Goal: Task Accomplishment & Management: Manage account settings

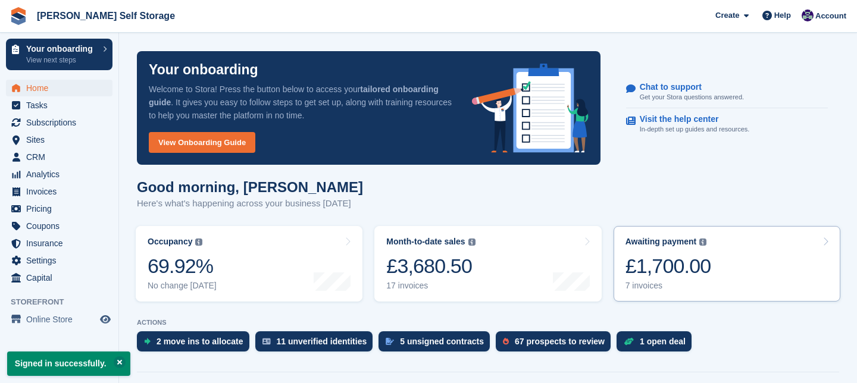
click at [824, 242] on icon at bounding box center [825, 242] width 6 height 10
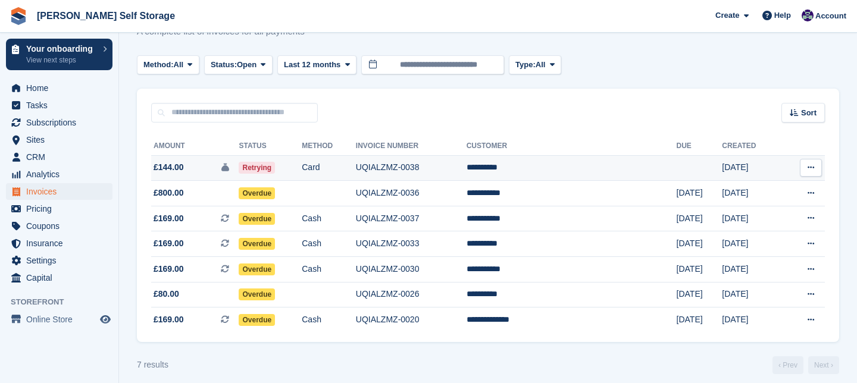
scroll to position [53, 0]
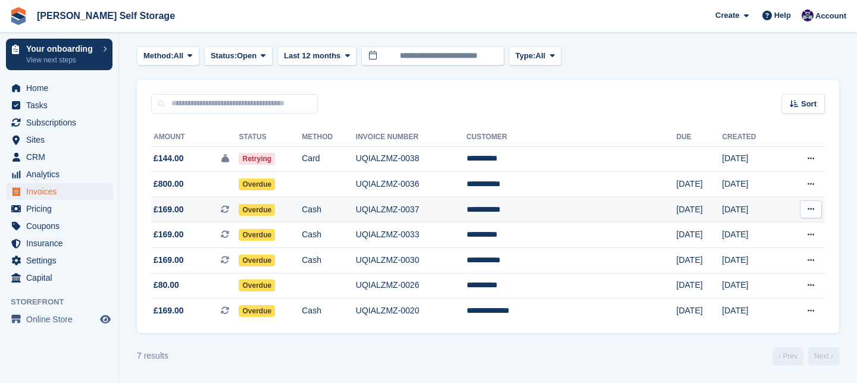
click at [275, 213] on span "Overdue" at bounding box center [257, 210] width 36 height 12
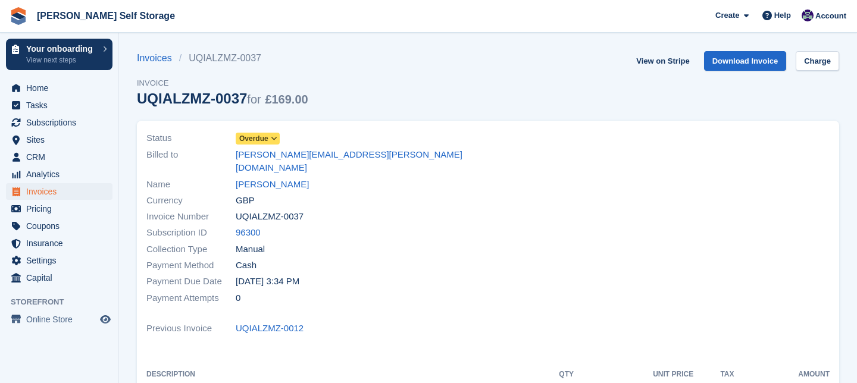
click at [277, 137] on icon at bounding box center [274, 138] width 7 height 7
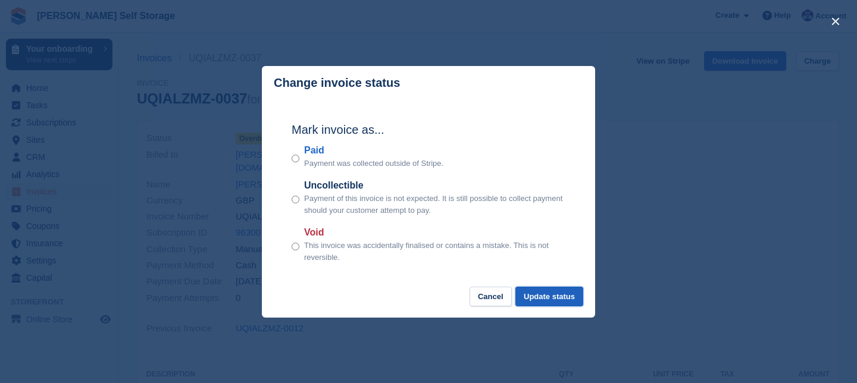
click at [544, 296] on button "Update status" at bounding box center [549, 297] width 68 height 20
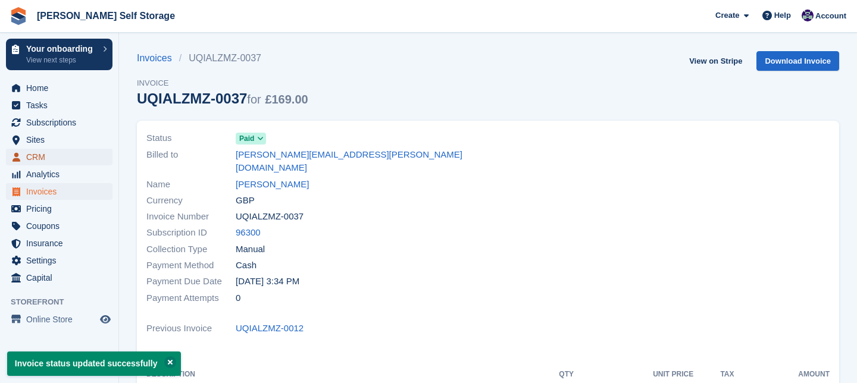
click at [49, 160] on span "CRM" at bounding box center [61, 157] width 71 height 17
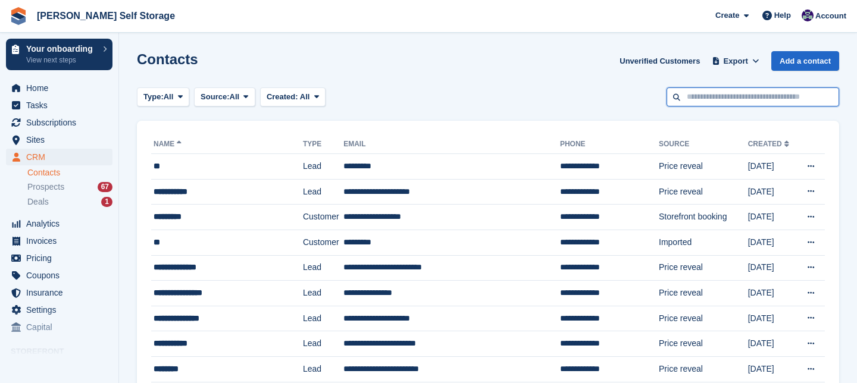
click at [695, 95] on input "text" at bounding box center [752, 97] width 173 height 20
type input "*****"
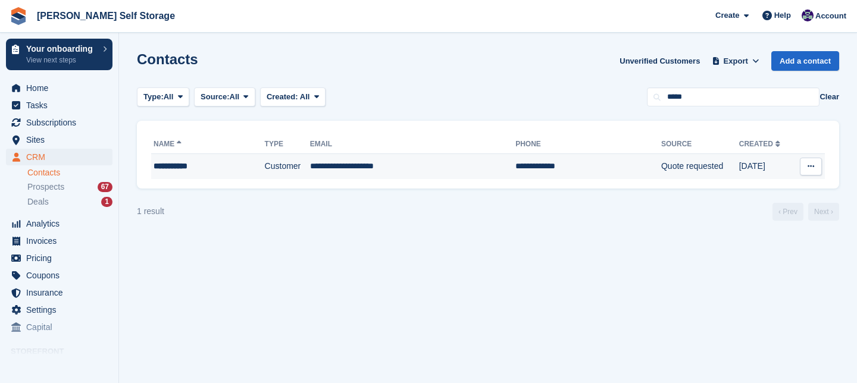
click at [369, 167] on td "**********" at bounding box center [413, 166] width 206 height 25
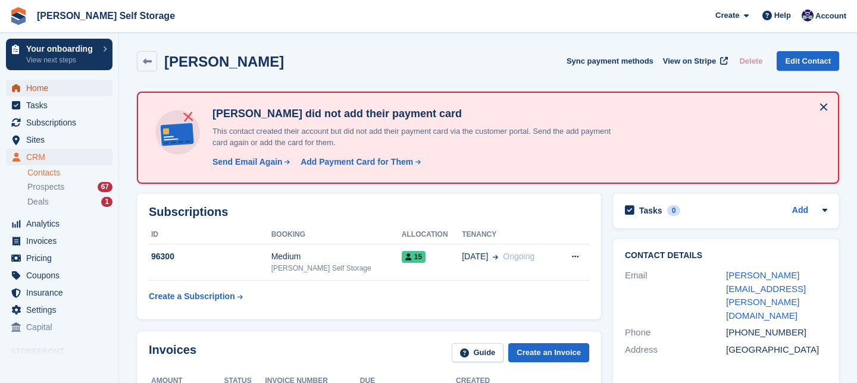
click at [46, 91] on span "Home" at bounding box center [61, 88] width 71 height 17
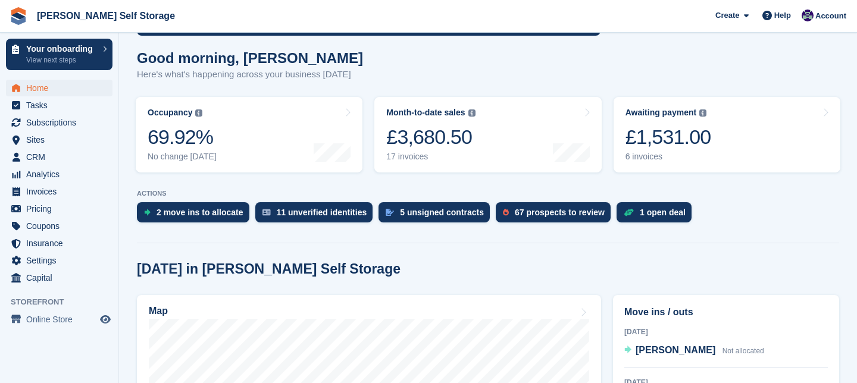
scroll to position [171, 0]
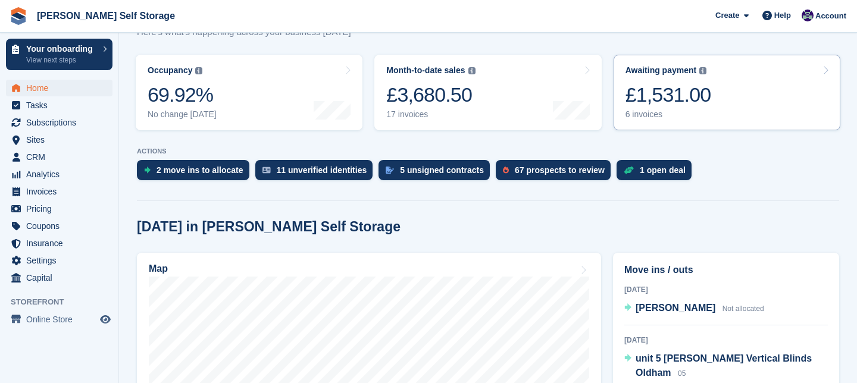
click at [822, 68] on link "Awaiting payment The total outstanding balance on all open invoices. £1,531.00 …" at bounding box center [726, 93] width 227 height 76
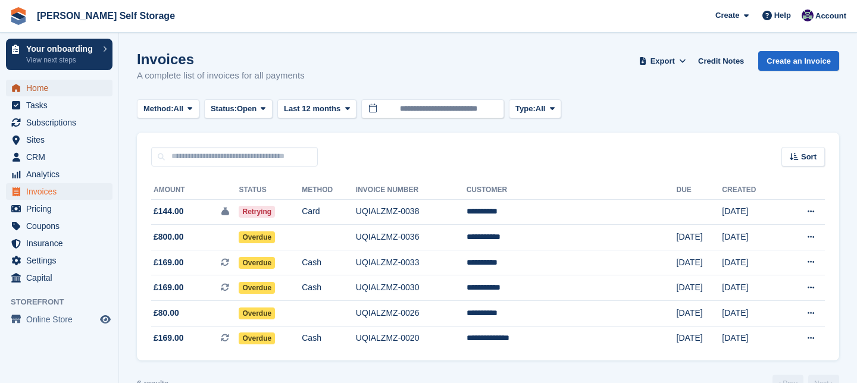
click at [40, 89] on span "Home" at bounding box center [61, 88] width 71 height 17
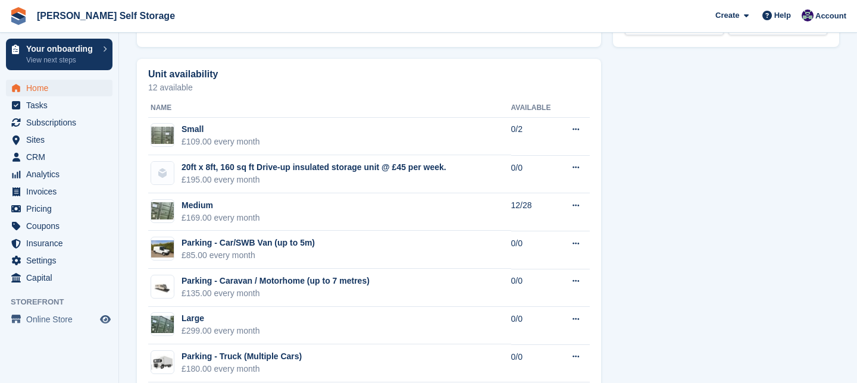
scroll to position [750, 0]
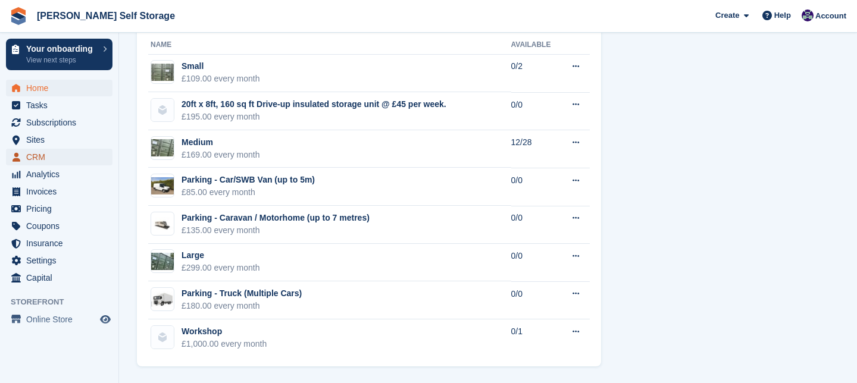
click at [43, 156] on span "CRM" at bounding box center [61, 157] width 71 height 17
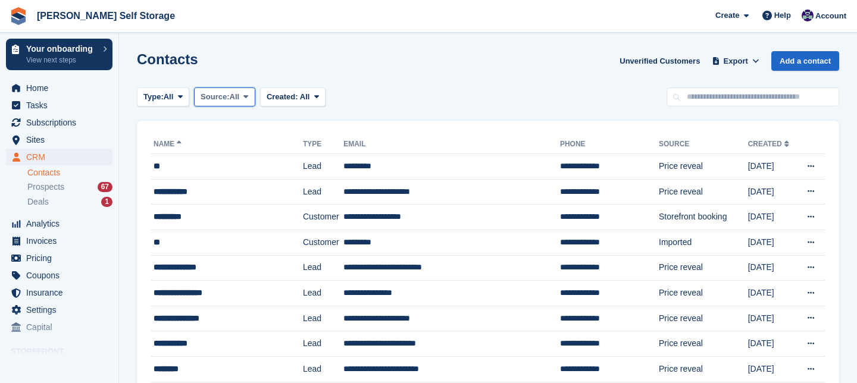
click at [248, 96] on icon at bounding box center [245, 97] width 5 height 8
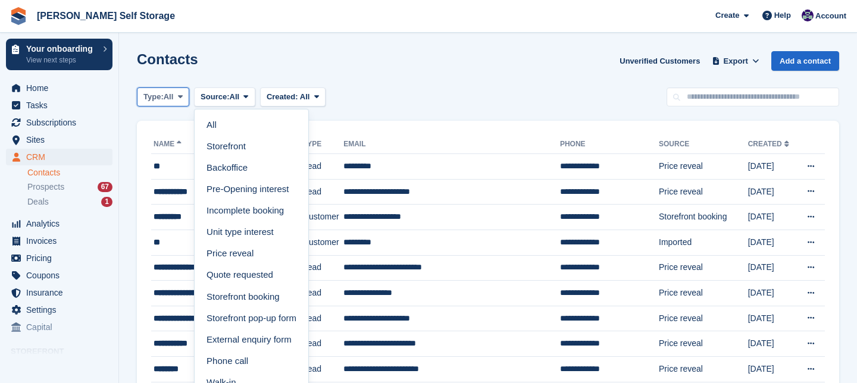
click at [181, 95] on span at bounding box center [180, 97] width 10 height 10
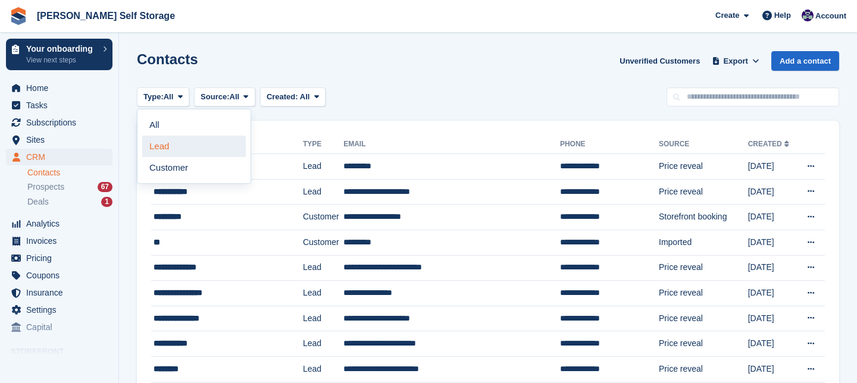
click at [188, 142] on link "Lead" at bounding box center [194, 146] width 104 height 21
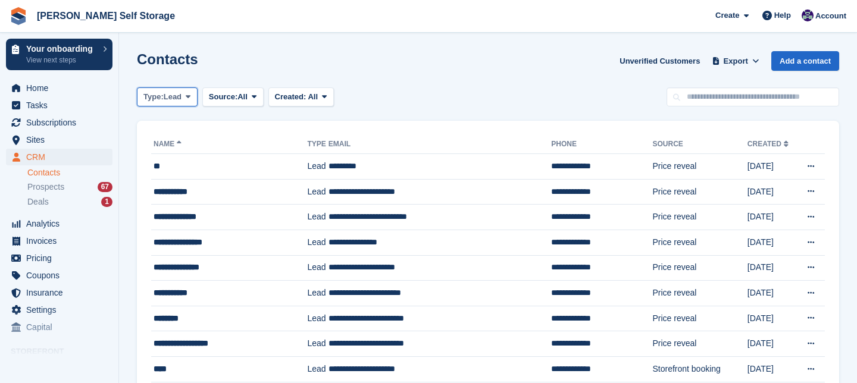
click at [190, 97] on icon at bounding box center [188, 97] width 5 height 8
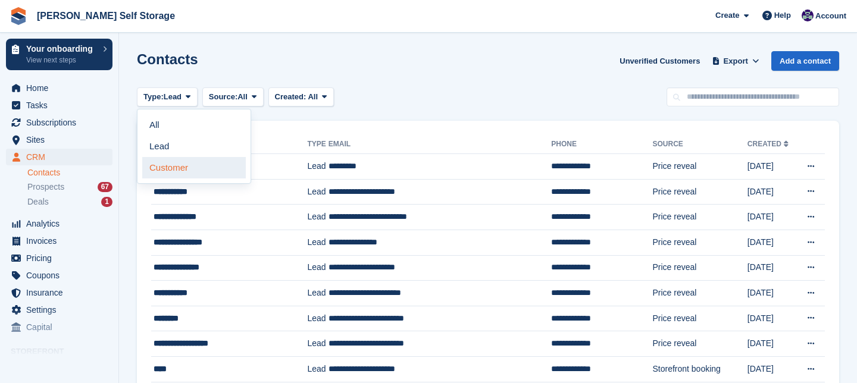
click at [182, 166] on link "Customer" at bounding box center [194, 167] width 104 height 21
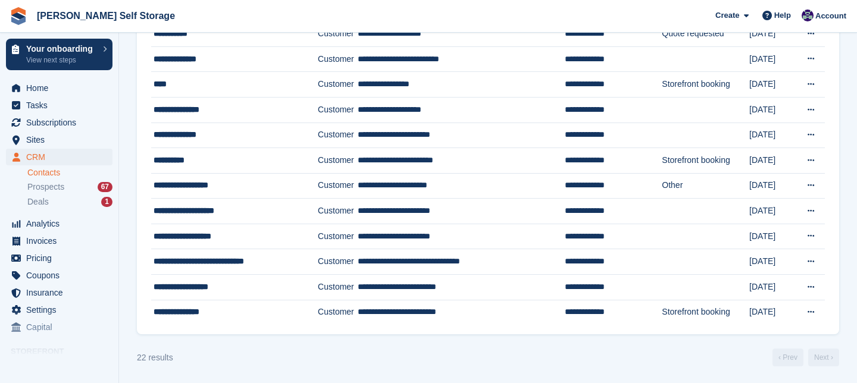
scroll to position [387, 0]
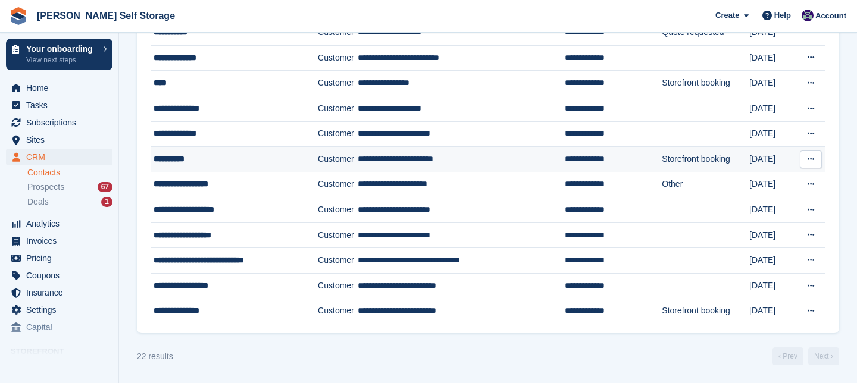
click at [330, 164] on td "Customer" at bounding box center [338, 160] width 40 height 26
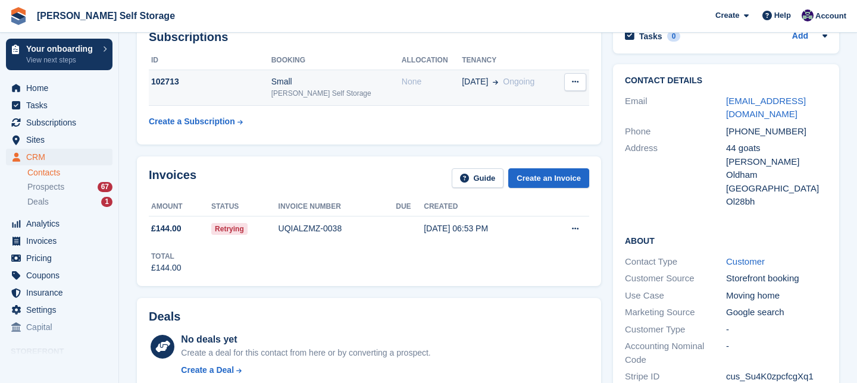
scroll to position [71, 0]
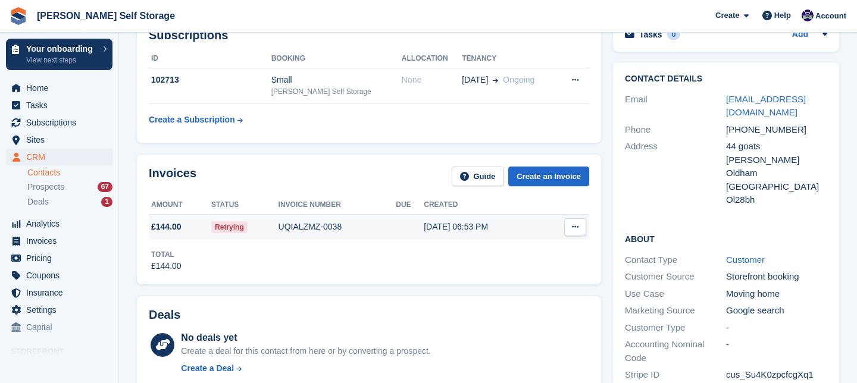
click at [180, 227] on span "£144.00" at bounding box center [166, 227] width 30 height 12
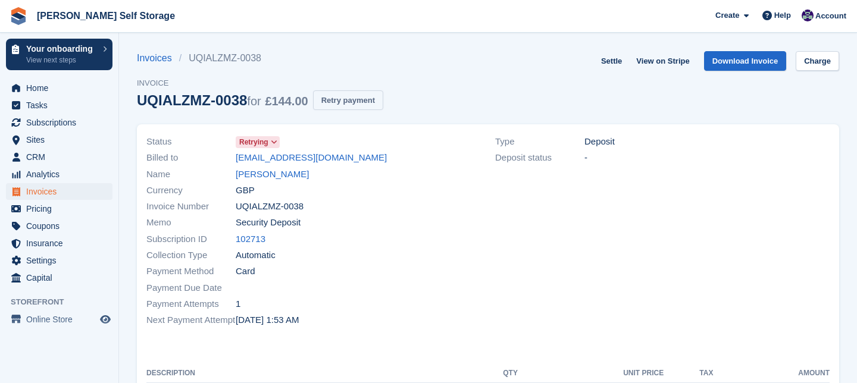
click at [370, 102] on button "Retry payment" at bounding box center [348, 100] width 70 height 20
click at [48, 156] on span "CRM" at bounding box center [61, 157] width 71 height 17
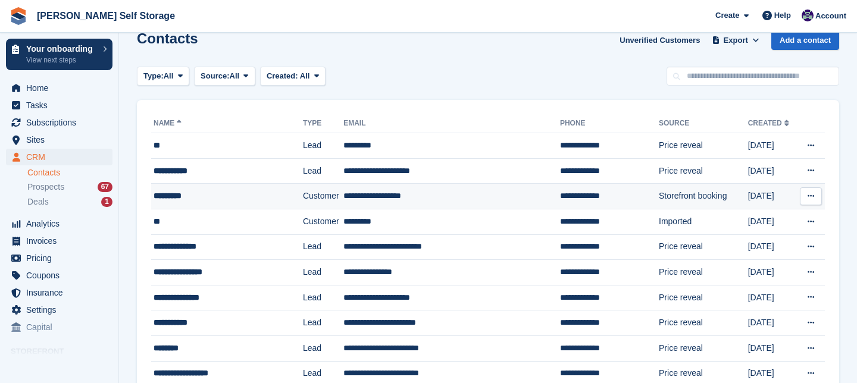
scroll to position [26, 0]
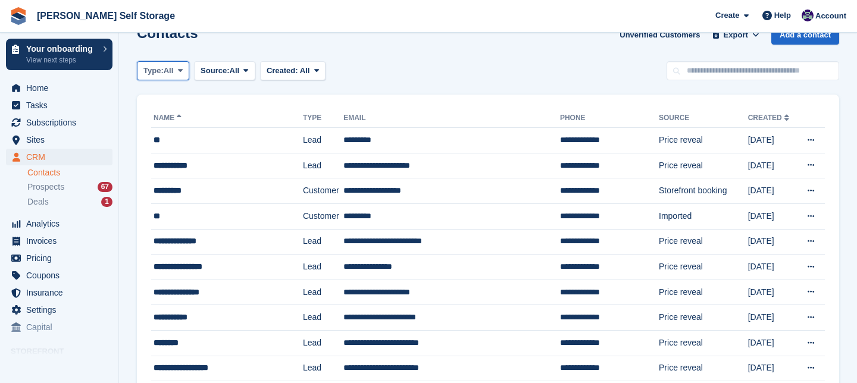
click at [185, 68] on span at bounding box center [180, 71] width 10 height 10
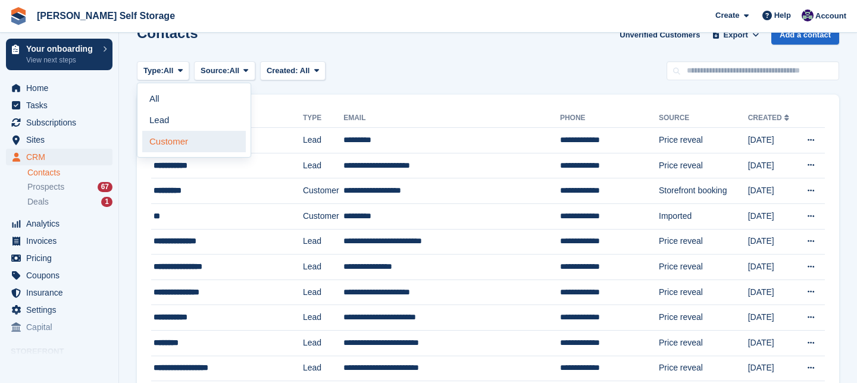
click at [175, 144] on link "Customer" at bounding box center [194, 141] width 104 height 21
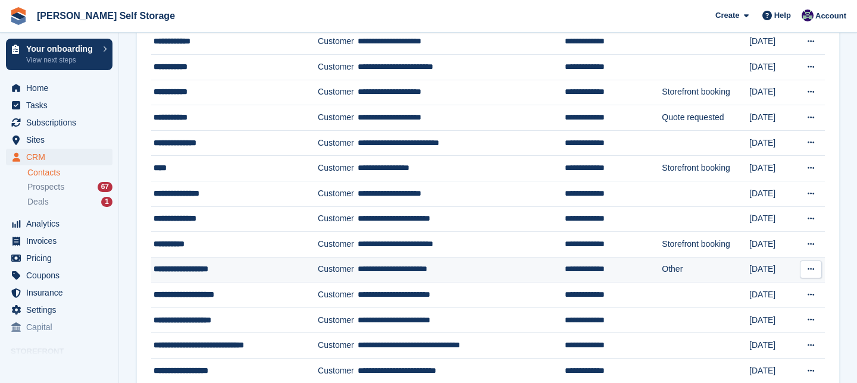
scroll to position [387, 0]
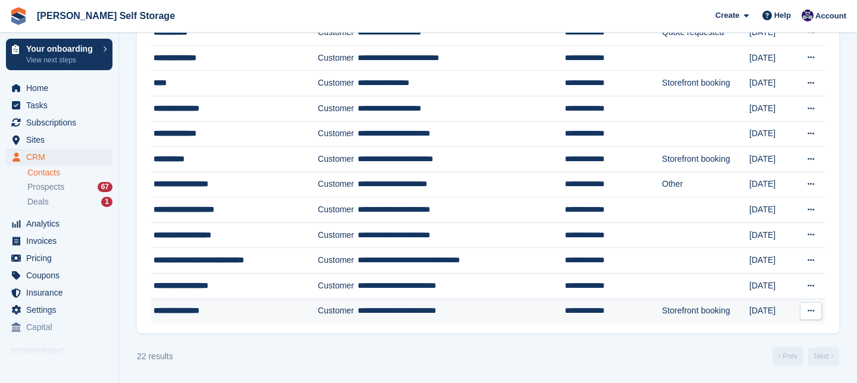
click at [340, 311] on td "Customer" at bounding box center [338, 311] width 40 height 25
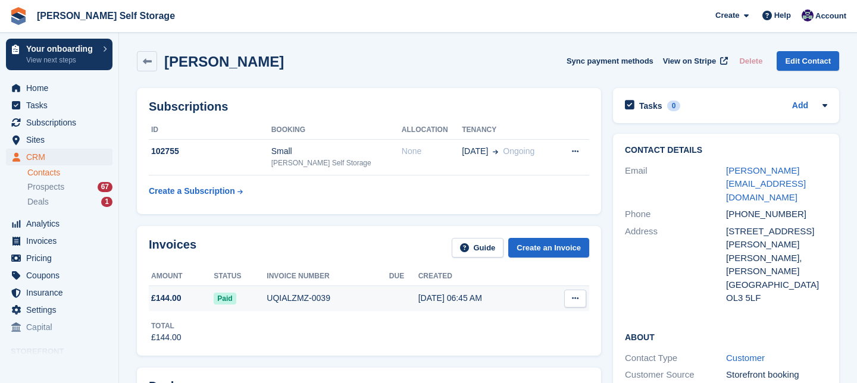
click at [174, 297] on span "£144.00" at bounding box center [166, 298] width 30 height 12
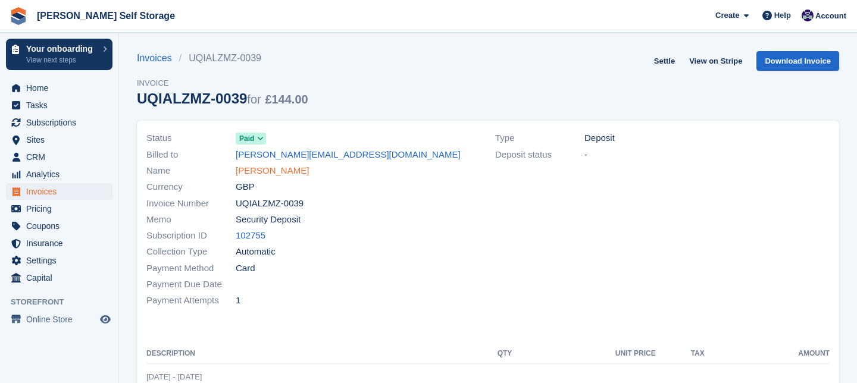
click at [277, 173] on link "[PERSON_NAME]" at bounding box center [272, 171] width 73 height 14
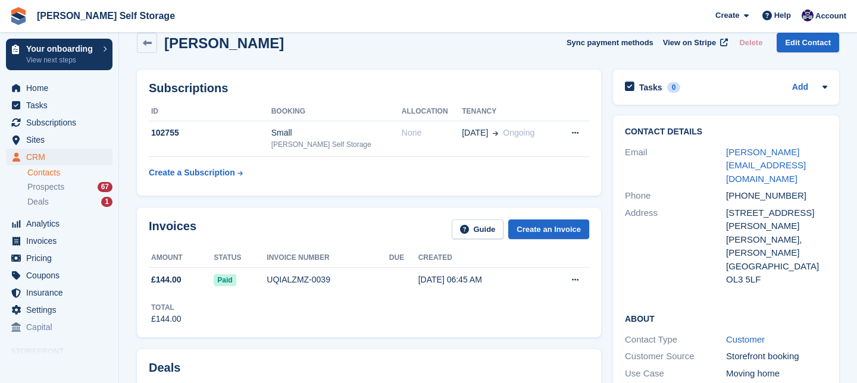
scroll to position [20, 0]
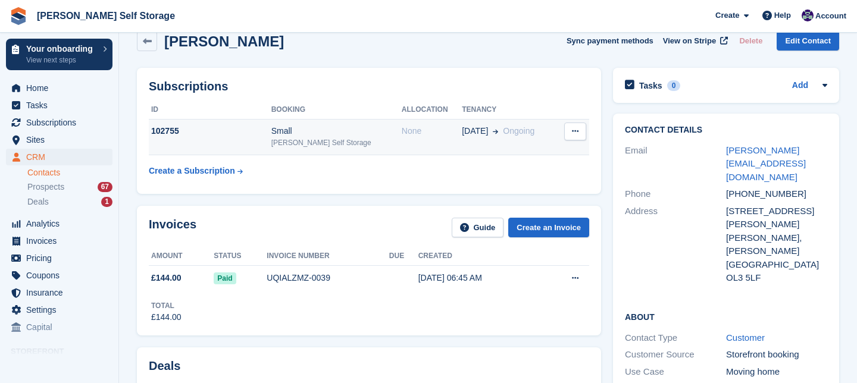
click at [294, 133] on div "Small" at bounding box center [336, 131] width 130 height 12
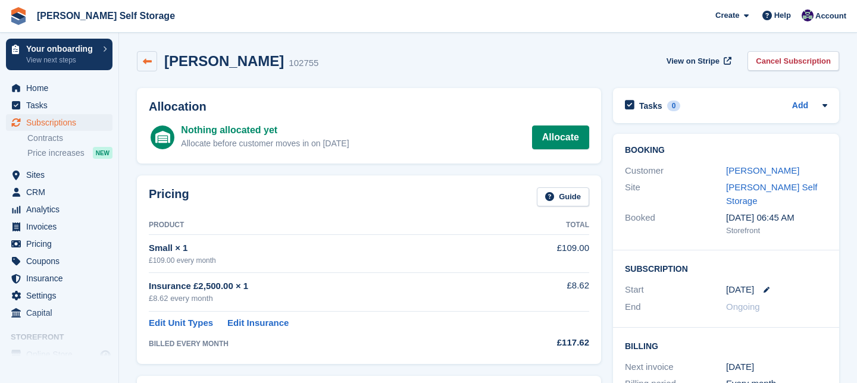
click at [149, 60] on icon at bounding box center [147, 61] width 9 height 9
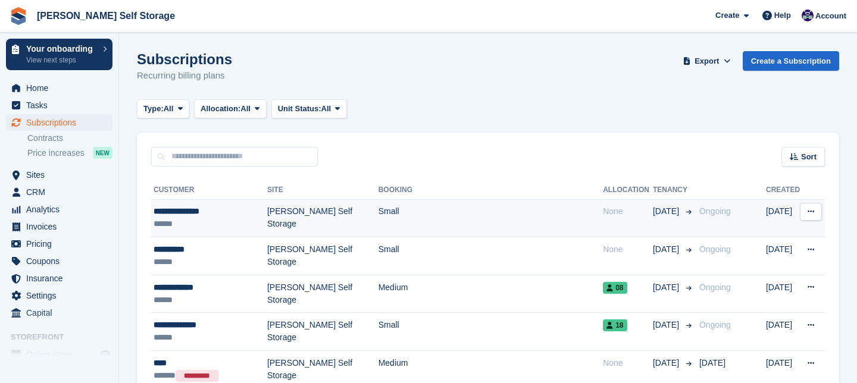
click at [218, 214] on div "**********" at bounding box center [210, 211] width 114 height 12
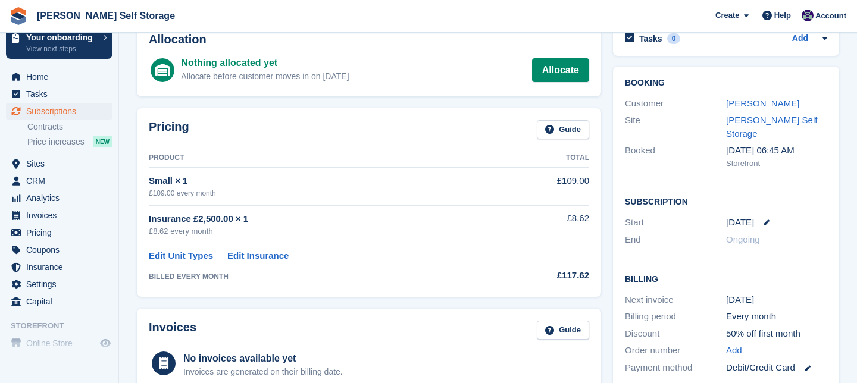
scroll to position [65, 0]
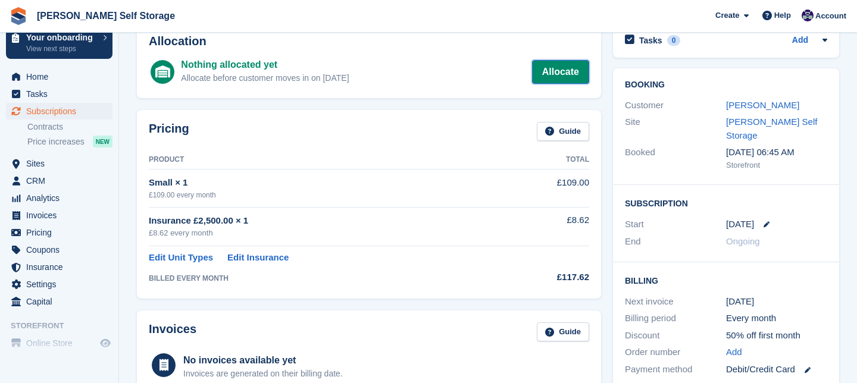
click at [568, 69] on link "Allocate" at bounding box center [560, 72] width 57 height 24
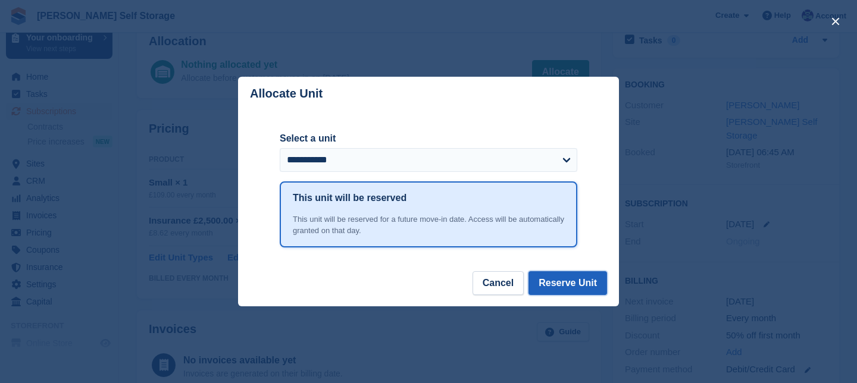
click at [570, 283] on button "Reserve Unit" at bounding box center [567, 283] width 79 height 24
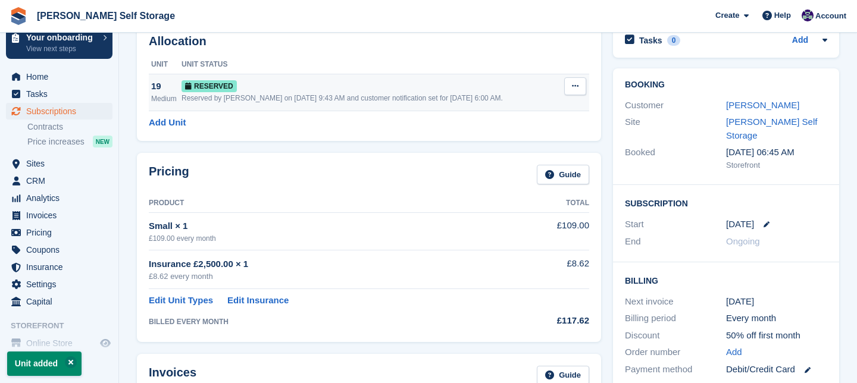
click at [575, 87] on icon at bounding box center [575, 86] width 7 height 8
click at [524, 112] on p "Grant Early Access" at bounding box center [529, 109] width 104 height 15
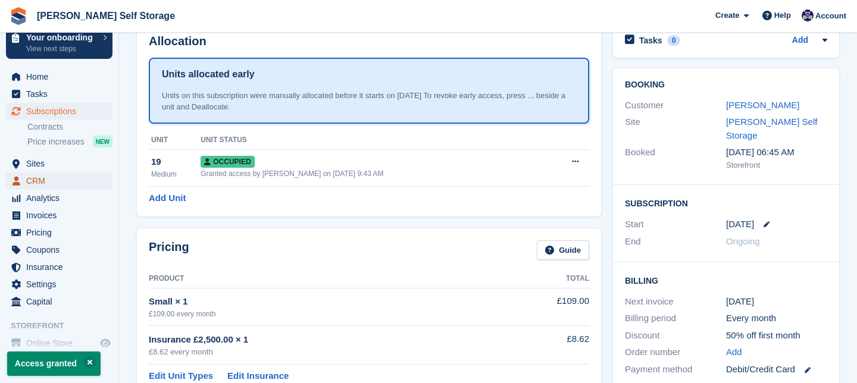
click at [45, 181] on span "CRM" at bounding box center [61, 181] width 71 height 17
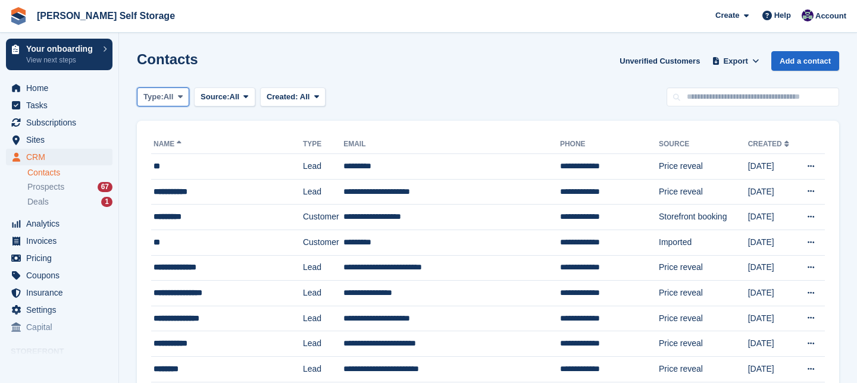
click at [183, 98] on icon at bounding box center [180, 97] width 5 height 8
click at [181, 171] on link "Customer" at bounding box center [194, 167] width 104 height 21
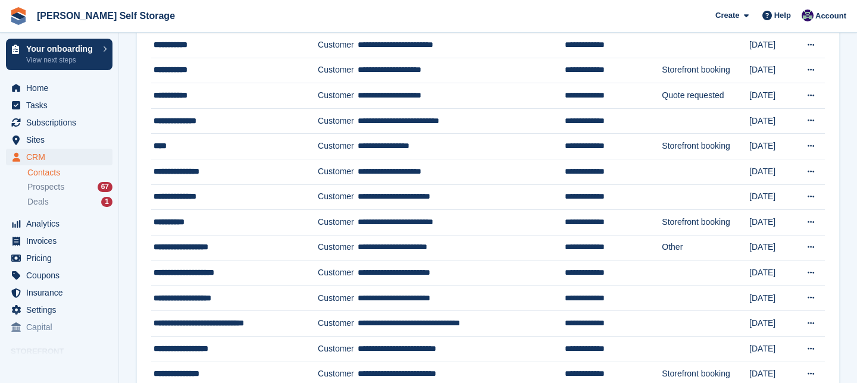
scroll to position [387, 0]
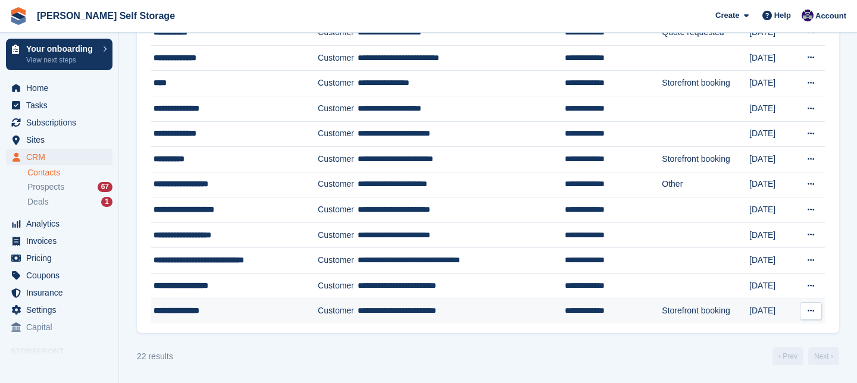
click at [349, 316] on td "Customer" at bounding box center [338, 311] width 40 height 25
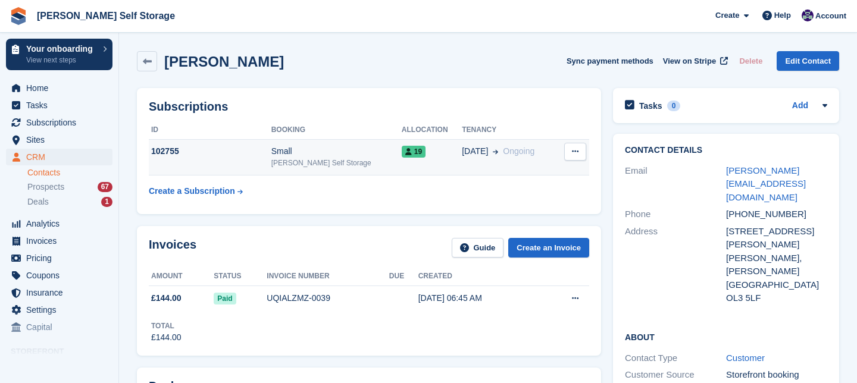
click at [222, 151] on div "102755" at bounding box center [210, 151] width 123 height 12
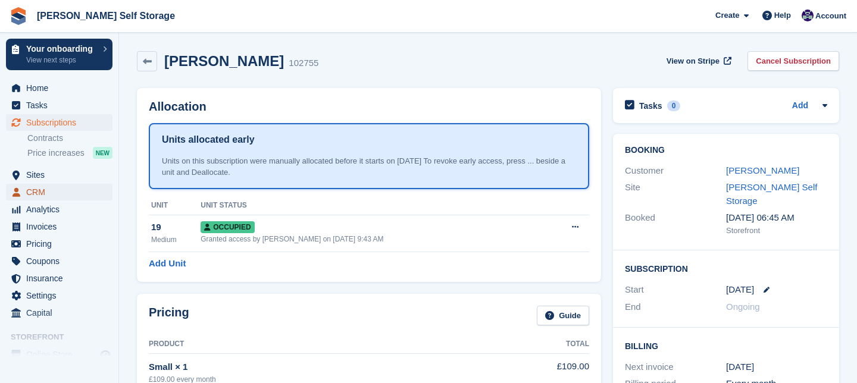
click at [45, 192] on span "CRM" at bounding box center [61, 192] width 71 height 17
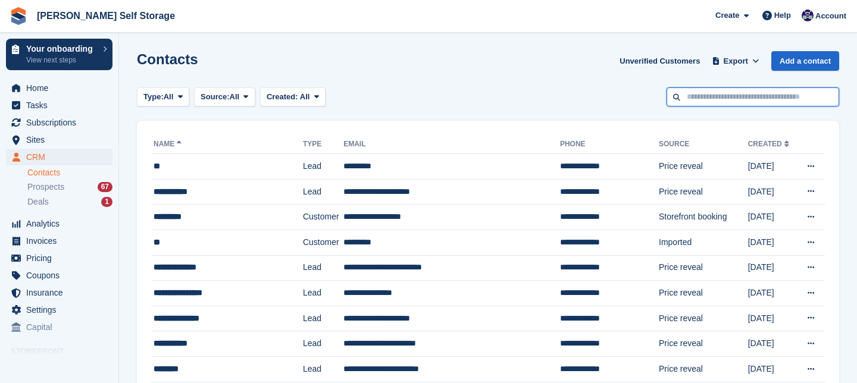
click at [695, 99] on input "text" at bounding box center [752, 97] width 173 height 20
type input "*****"
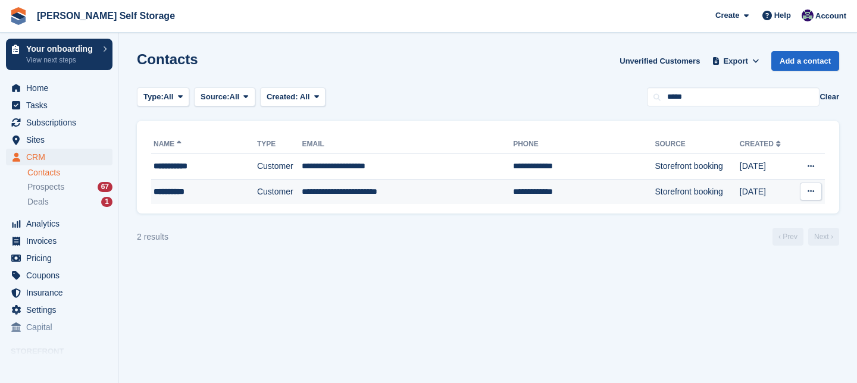
click at [355, 195] on td "**********" at bounding box center [407, 191] width 211 height 25
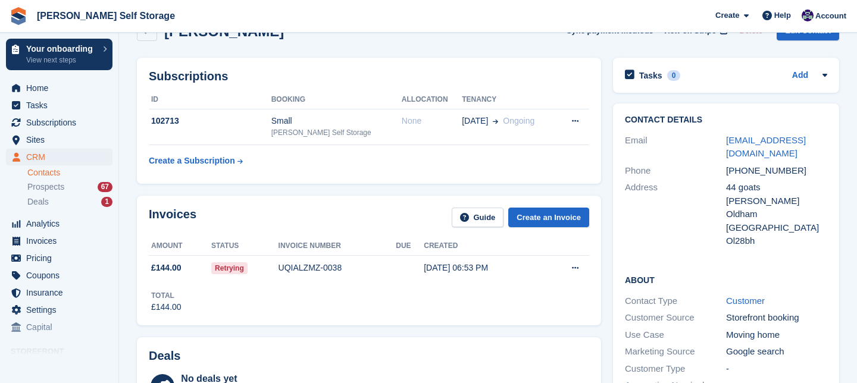
scroll to position [32, 0]
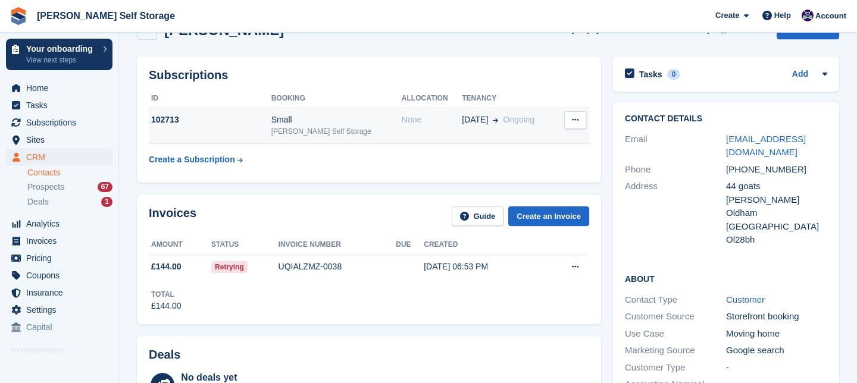
click at [318, 124] on div "Small" at bounding box center [336, 120] width 130 height 12
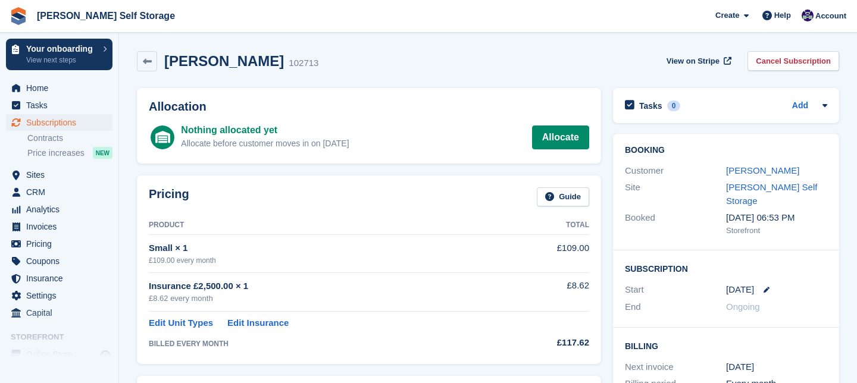
scroll to position [8, 0]
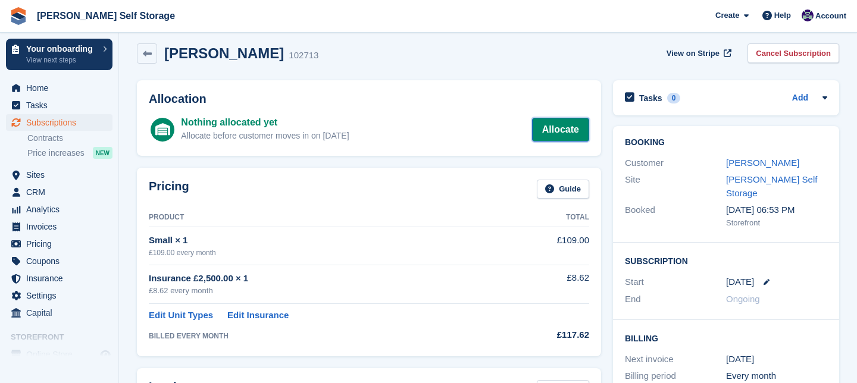
click at [553, 131] on link "Allocate" at bounding box center [560, 130] width 57 height 24
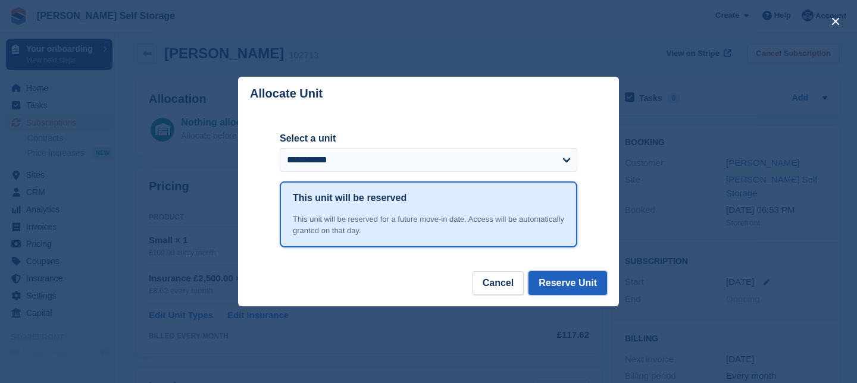
click at [563, 279] on button "Reserve Unit" at bounding box center [567, 283] width 79 height 24
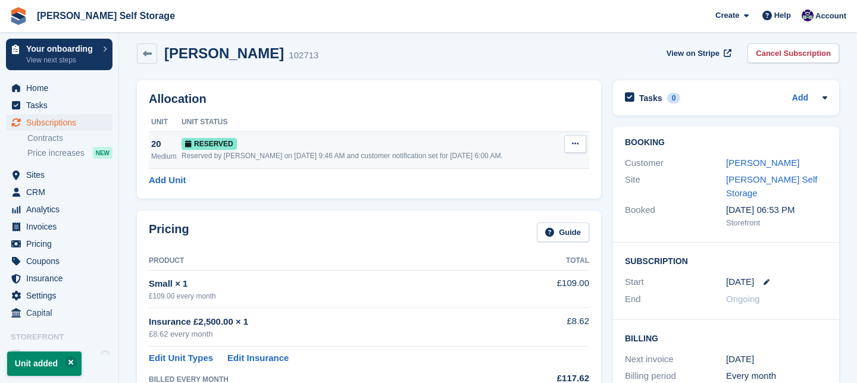
click at [577, 146] on icon at bounding box center [575, 144] width 7 height 8
click at [534, 167] on p "Grant Early Access" at bounding box center [529, 166] width 104 height 15
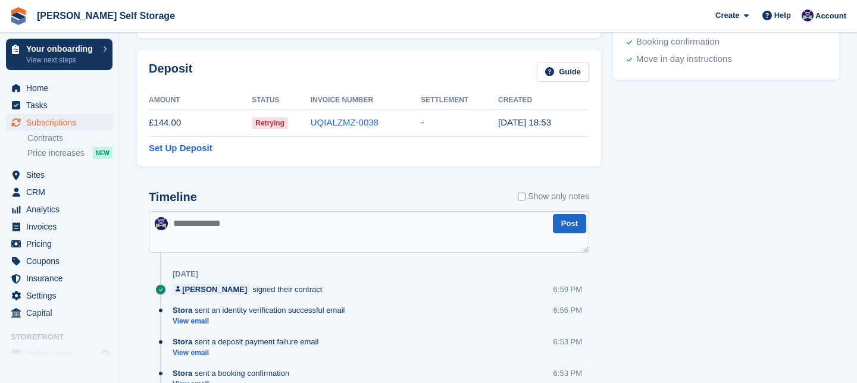
scroll to position [552, 0]
click at [180, 225] on textarea at bounding box center [369, 233] width 440 height 42
type textarea "**********"
drag, startPoint x: 324, startPoint y: 228, endPoint x: 157, endPoint y: 218, distance: 167.5
click at [157, 218] on div "**********" at bounding box center [369, 233] width 440 height 42
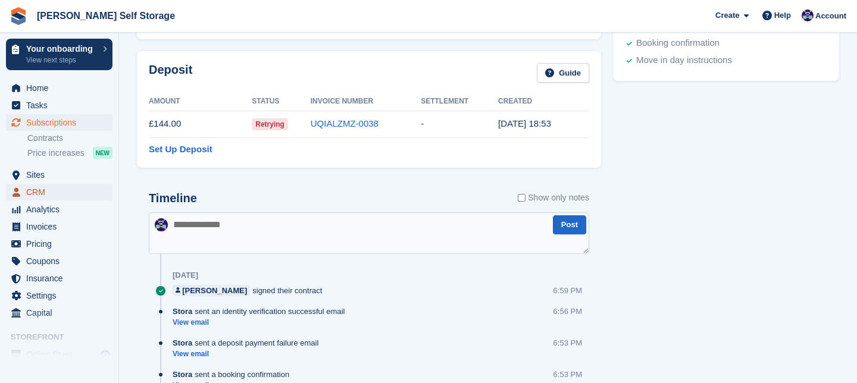
click at [52, 193] on span "CRM" at bounding box center [61, 192] width 71 height 17
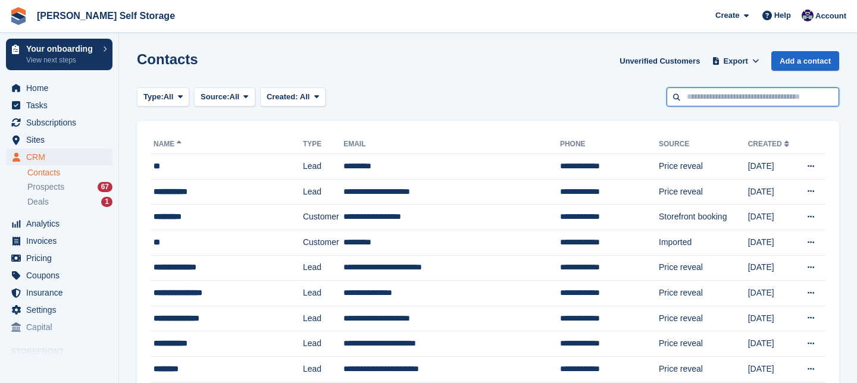
click at [701, 101] on input "text" at bounding box center [752, 97] width 173 height 20
type input "*******"
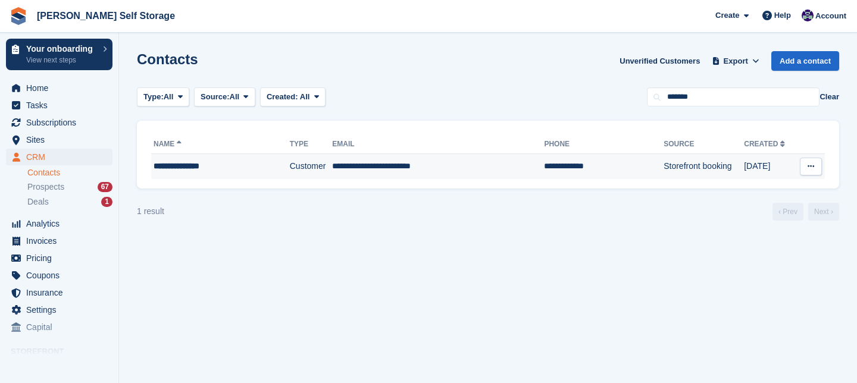
click at [208, 167] on div "**********" at bounding box center [210, 166] width 115 height 12
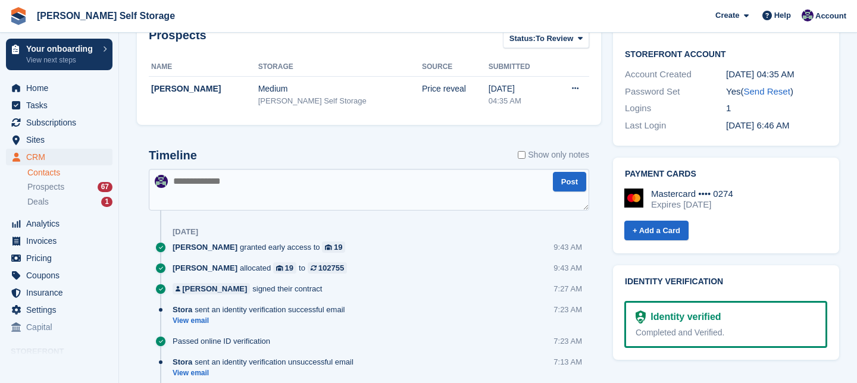
scroll to position [459, 0]
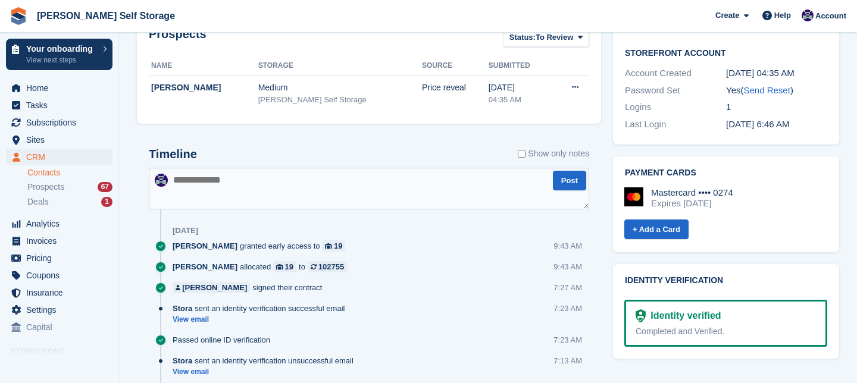
click at [187, 175] on textarea at bounding box center [369, 189] width 440 height 42
click at [208, 181] on textarea "**********" at bounding box center [369, 189] width 440 height 42
type textarea "**********"
click at [564, 181] on button "Post" at bounding box center [569, 181] width 33 height 20
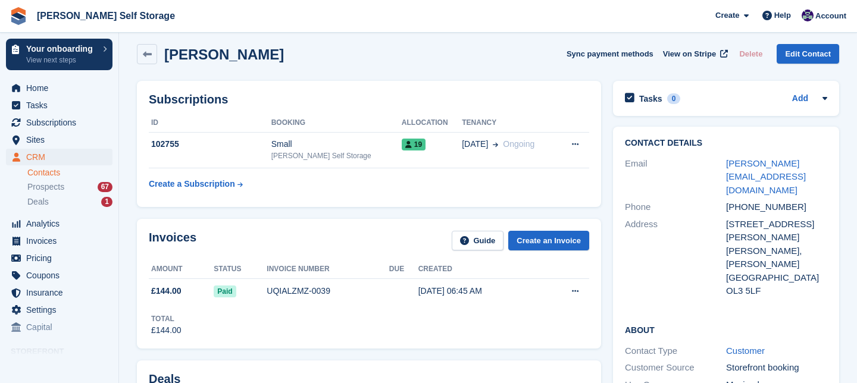
scroll to position [0, 0]
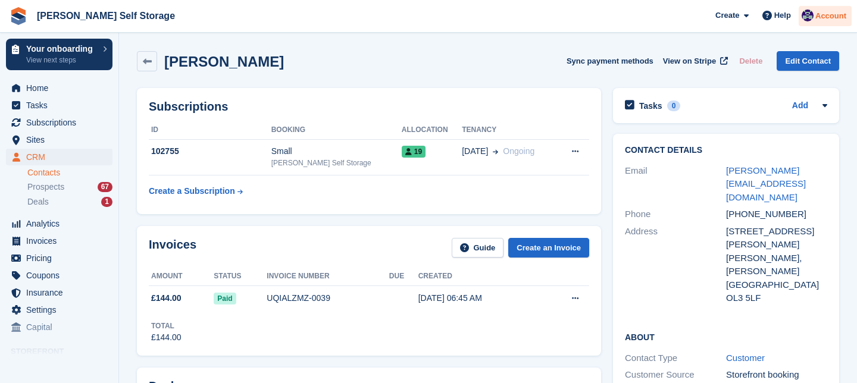
click at [830, 18] on span "Account" at bounding box center [830, 16] width 31 height 12
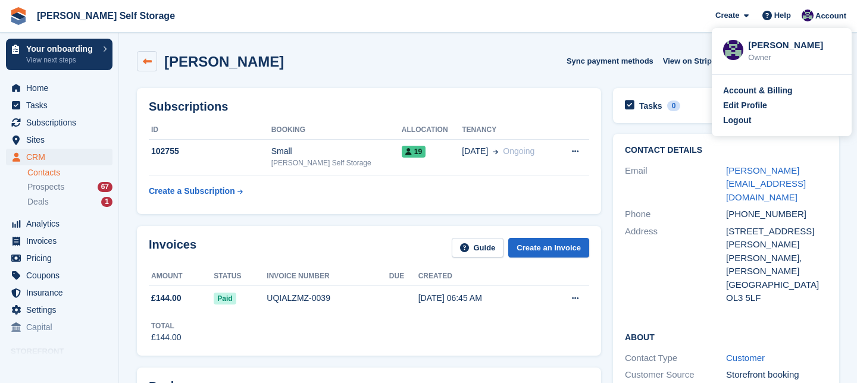
click at [144, 61] on icon at bounding box center [147, 61] width 9 height 9
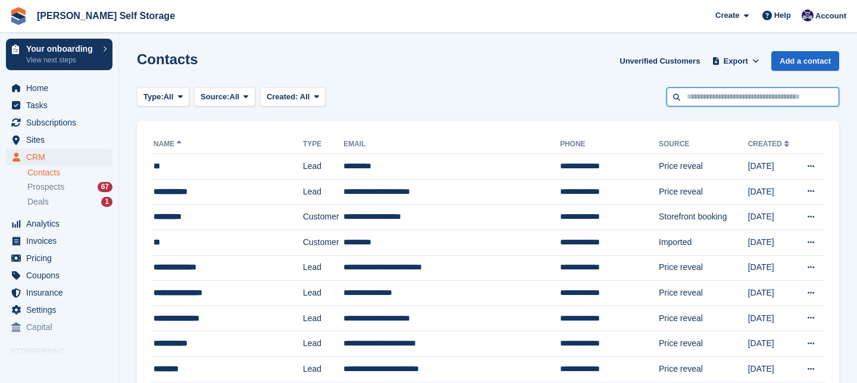
click at [710, 92] on input "text" at bounding box center [752, 97] width 173 height 20
type input "*****"
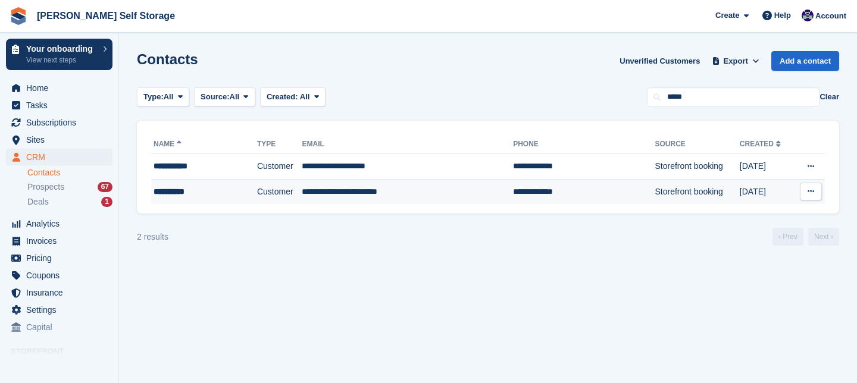
click at [654, 193] on td "Storefront booking" at bounding box center [696, 191] width 84 height 25
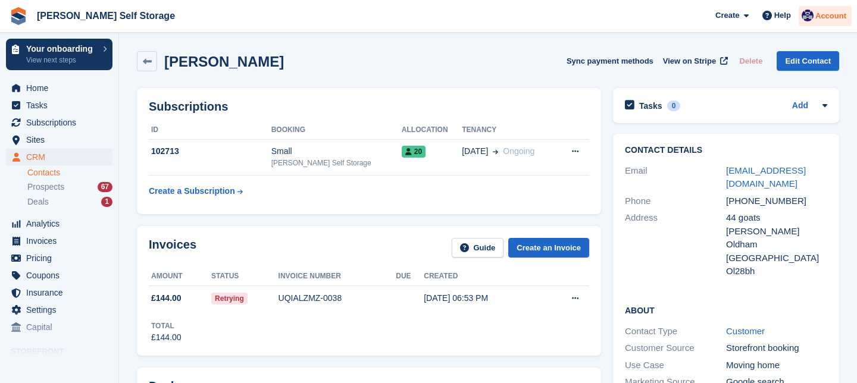
click at [832, 16] on span "Account" at bounding box center [830, 16] width 31 height 12
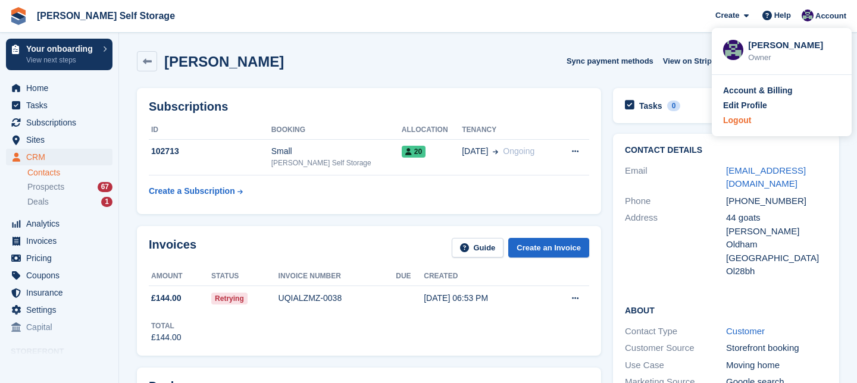
click at [748, 121] on div "Logout" at bounding box center [737, 120] width 28 height 12
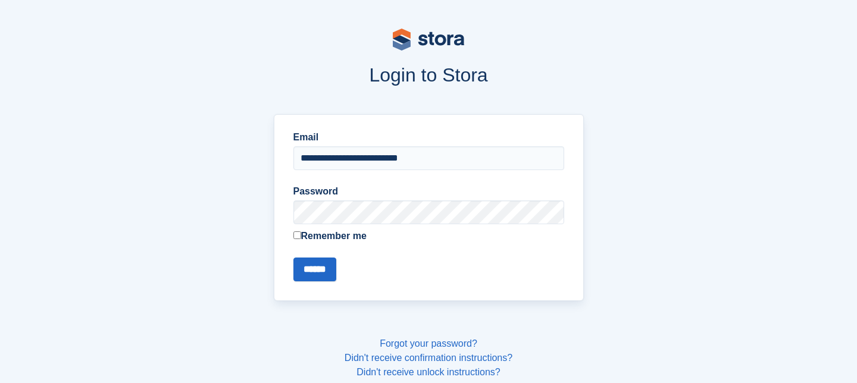
drag, startPoint x: 460, startPoint y: 159, endPoint x: 258, endPoint y: 161, distance: 202.9
click at [258, 161] on div "**********" at bounding box center [428, 207] width 778 height 201
type input "**********"
click at [319, 275] on input "******" at bounding box center [314, 270] width 43 height 24
